Goal: Connect with others

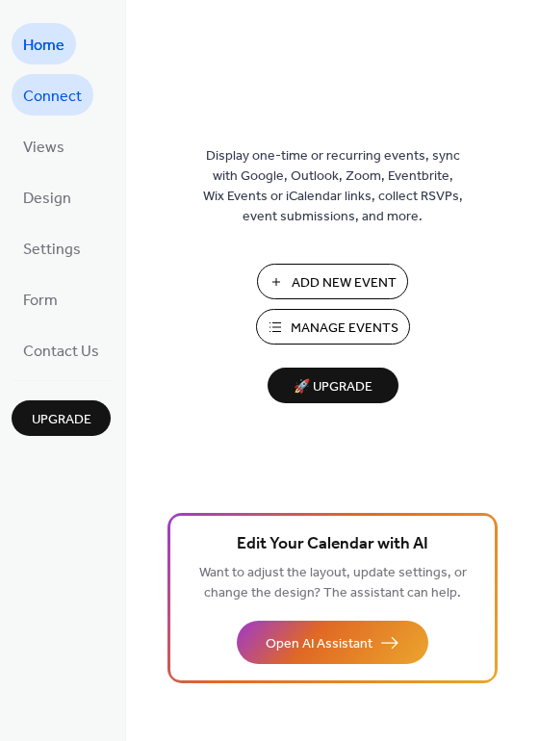
click at [53, 90] on span "Connect" at bounding box center [52, 97] width 59 height 30
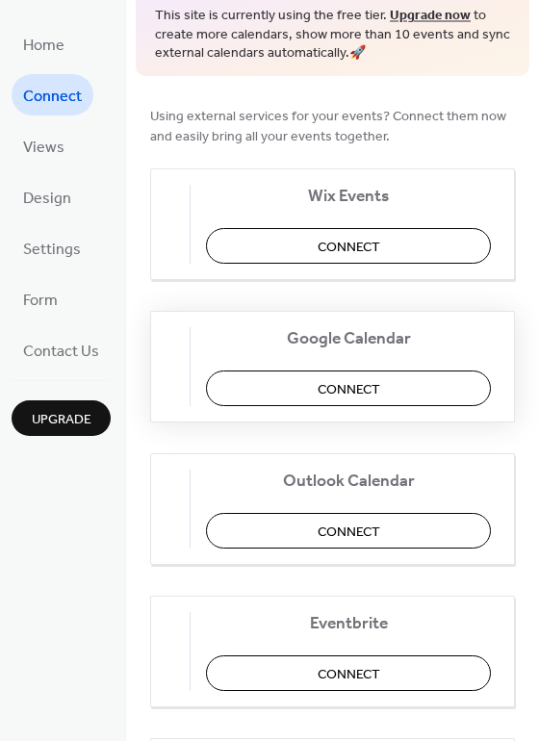
scroll to position [96, 0]
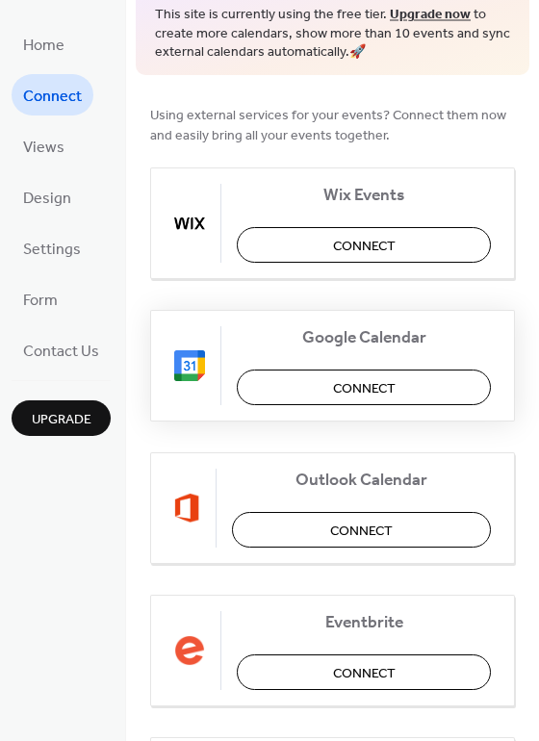
click at [289, 386] on button "Connect" at bounding box center [364, 388] width 254 height 36
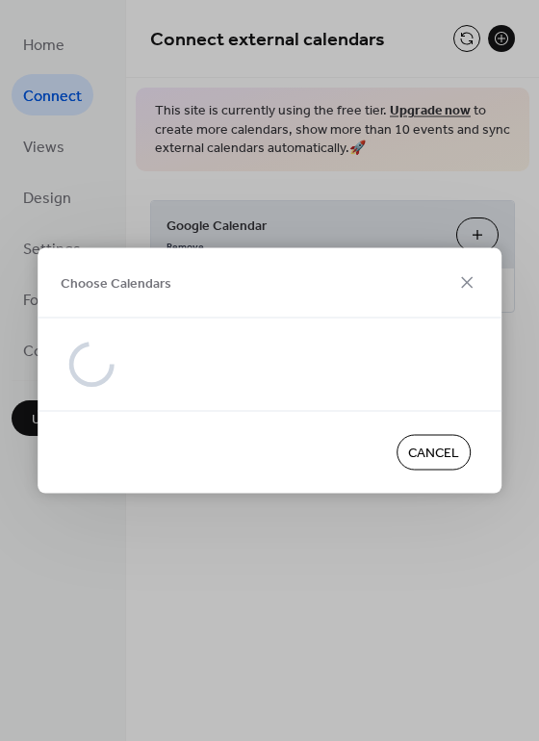
scroll to position [0, 0]
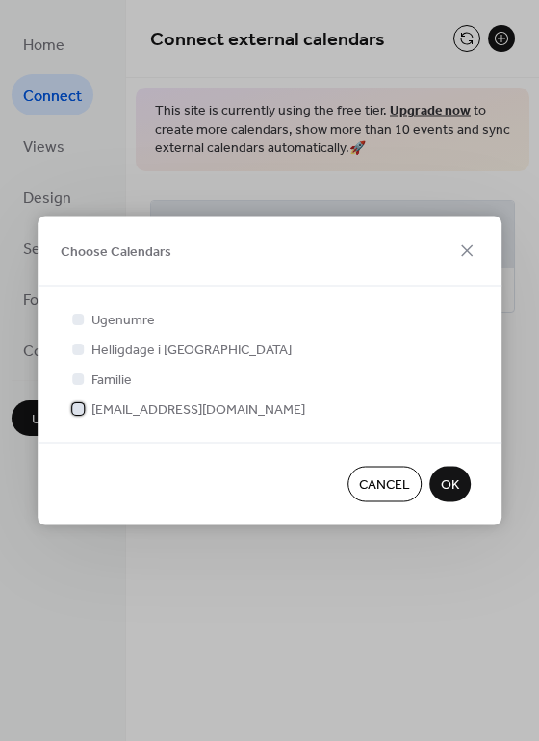
click at [152, 401] on span "[EMAIL_ADDRESS][DOMAIN_NAME]" at bounding box center [198, 410] width 214 height 20
click at [450, 477] on span "OK" at bounding box center [450, 486] width 18 height 20
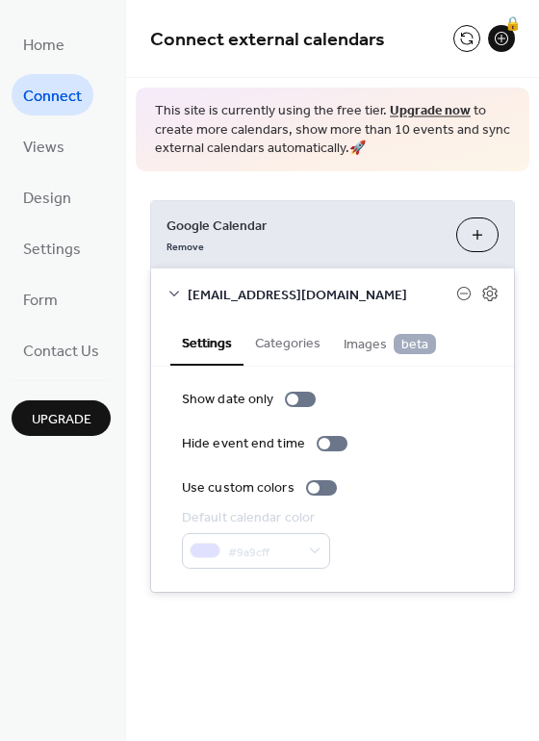
click at [282, 338] on button "Categories" at bounding box center [288, 342] width 89 height 44
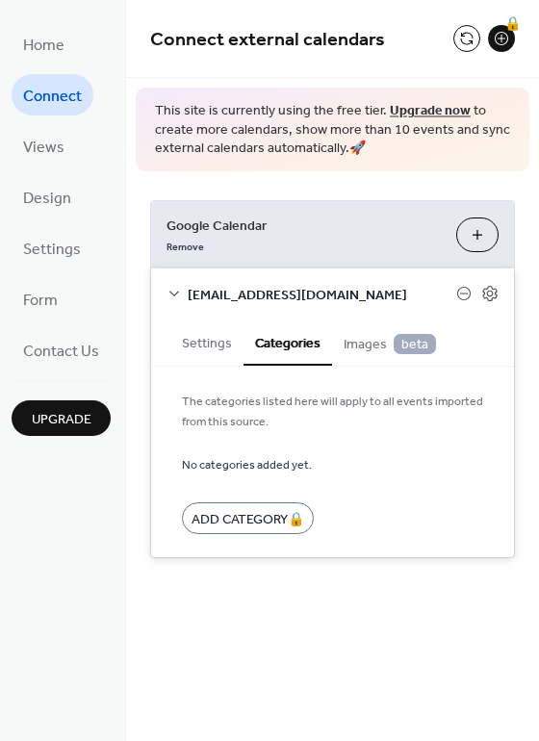
click at [199, 342] on button "Settings" at bounding box center [206, 342] width 73 height 44
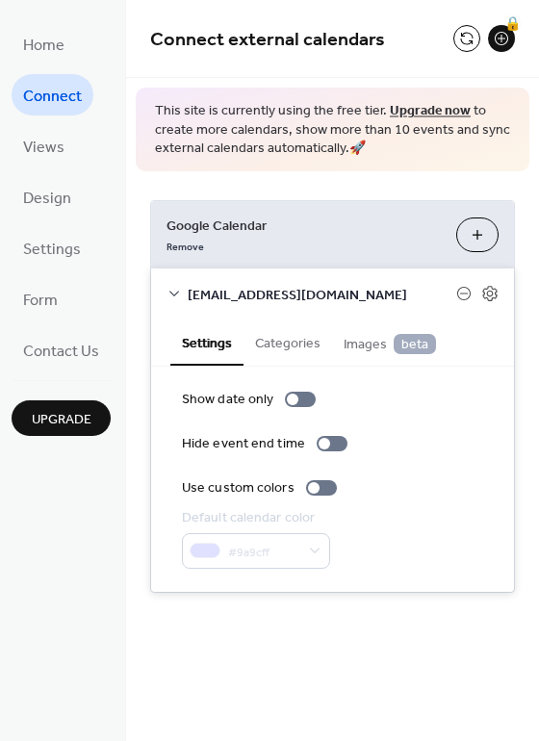
click at [422, 345] on span "beta" at bounding box center [415, 344] width 42 height 20
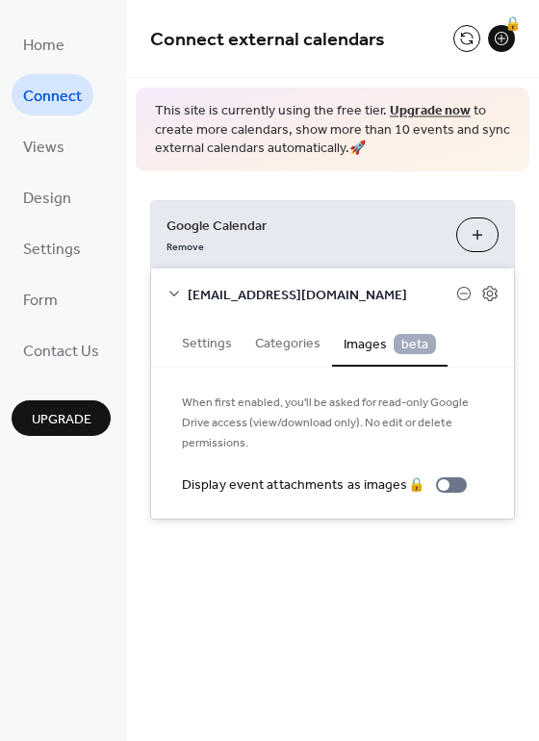
click at [206, 342] on button "Settings" at bounding box center [206, 342] width 73 height 44
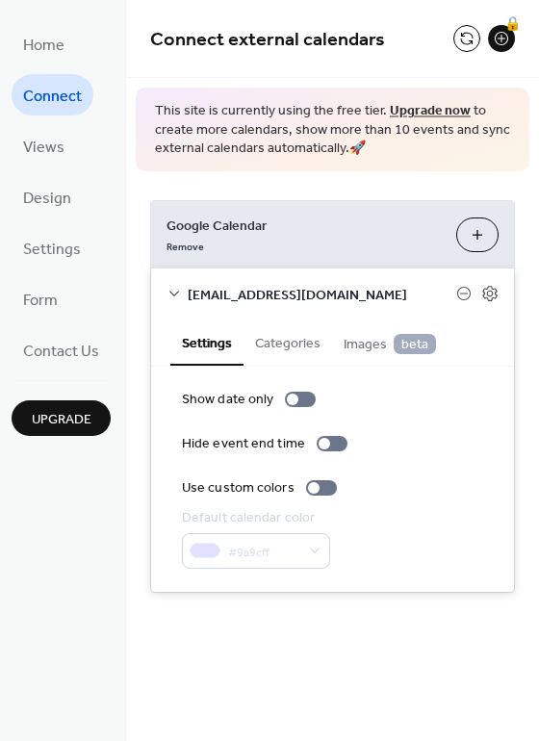
click at [405, 105] on link "Upgrade now" at bounding box center [430, 111] width 81 height 26
